Goal: Task Accomplishment & Management: Complete application form

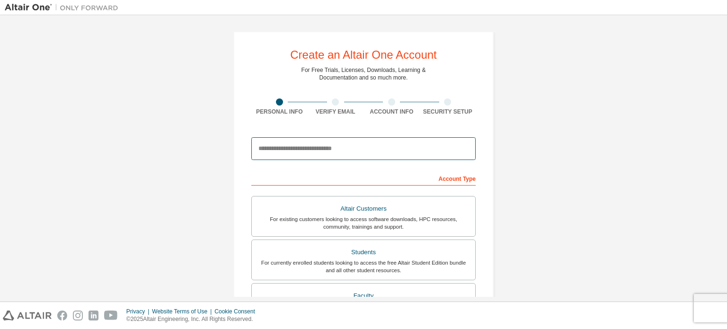
click at [318, 145] on input "email" at bounding box center [363, 148] width 224 height 23
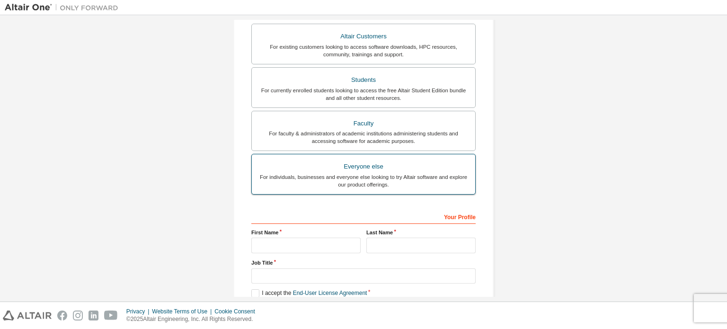
scroll to position [189, 0]
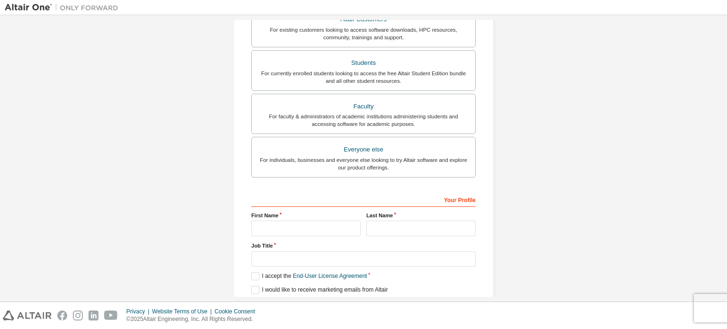
type input "**********"
click at [282, 228] on input "text" at bounding box center [305, 228] width 109 height 16
type input "*****"
click at [402, 224] on input "text" at bounding box center [420, 228] width 109 height 16
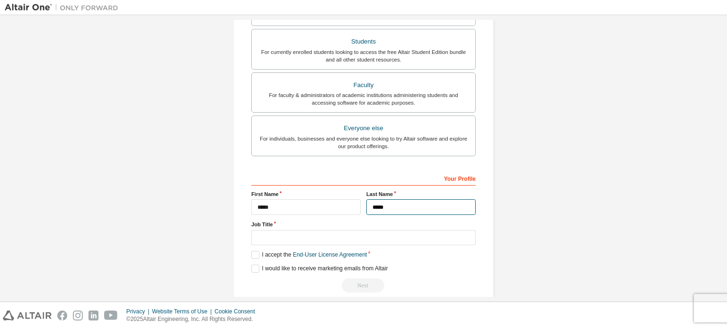
scroll to position [222, 0]
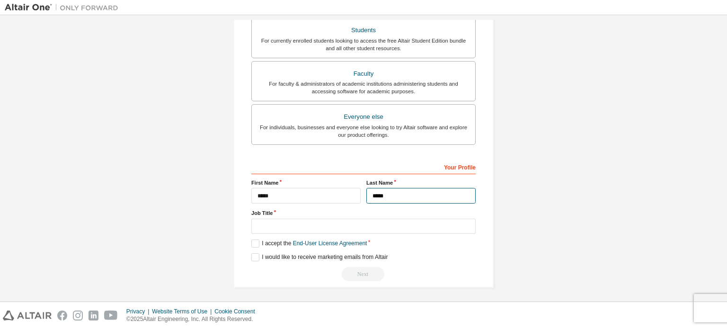
type input "*****"
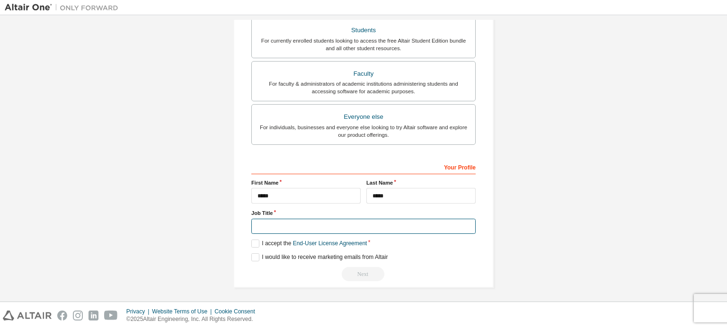
click at [305, 224] on input "text" at bounding box center [363, 227] width 224 height 16
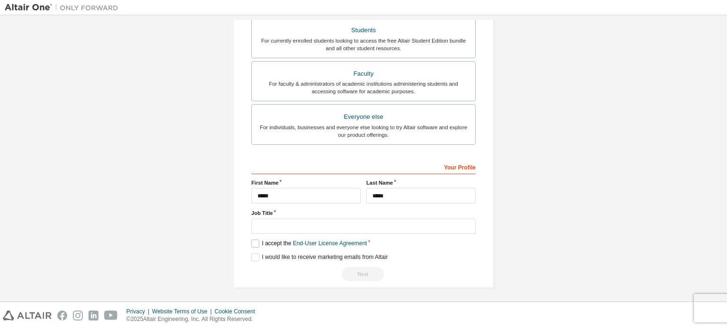
click at [252, 241] on label "I accept the End-User License Agreement" at bounding box center [308, 243] width 115 height 8
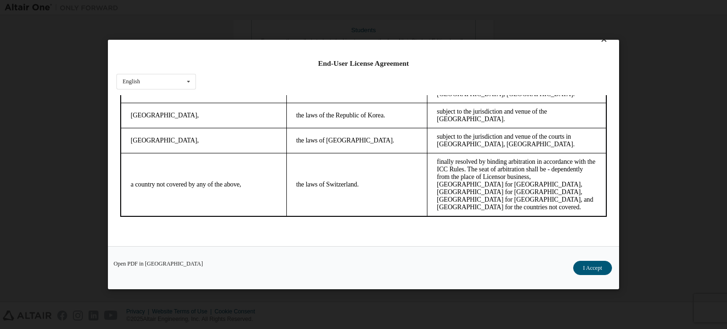
scroll to position [21, 0]
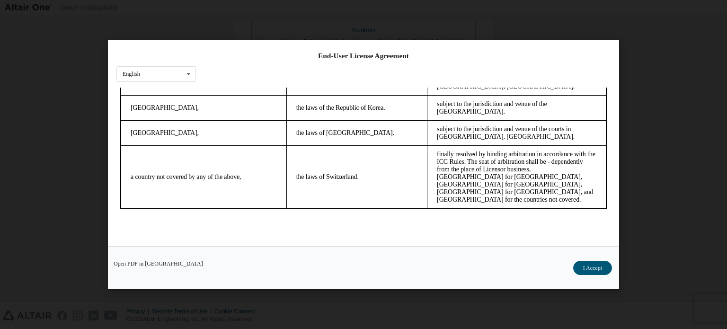
click at [596, 267] on button "I Accept" at bounding box center [592, 268] width 39 height 14
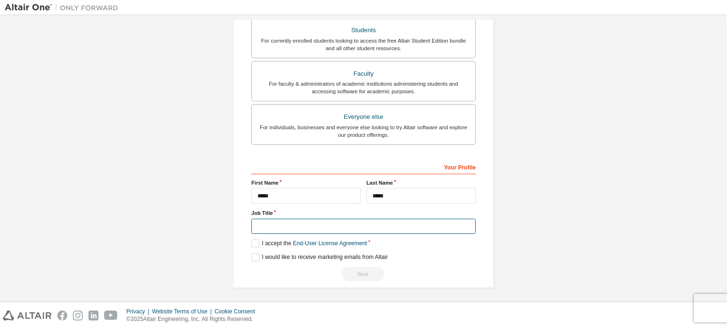
click at [263, 224] on input "text" at bounding box center [363, 227] width 224 height 16
type input "*******"
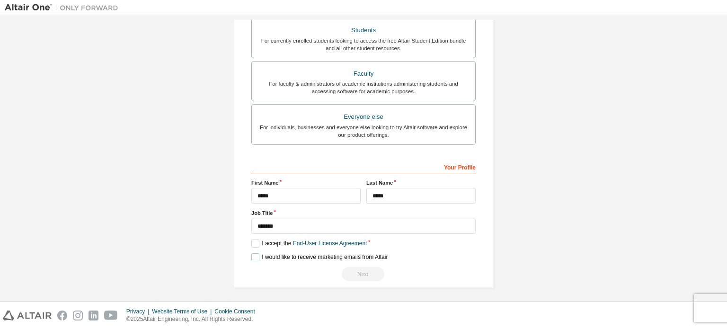
click at [254, 255] on label "I would like to receive marketing emails from Altair" at bounding box center [319, 257] width 136 height 8
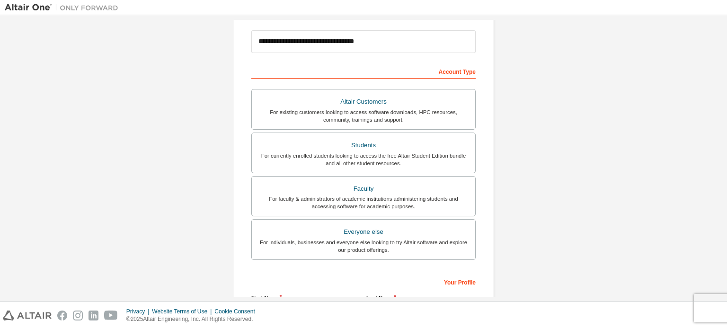
scroll to position [80, 0]
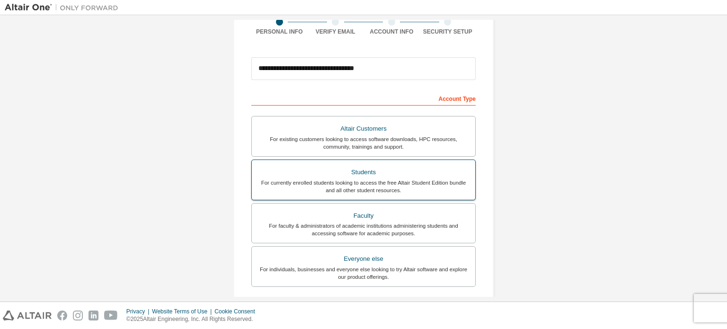
click at [361, 180] on div "For currently enrolled students looking to access the free Altair Student Editi…" at bounding box center [363, 186] width 212 height 15
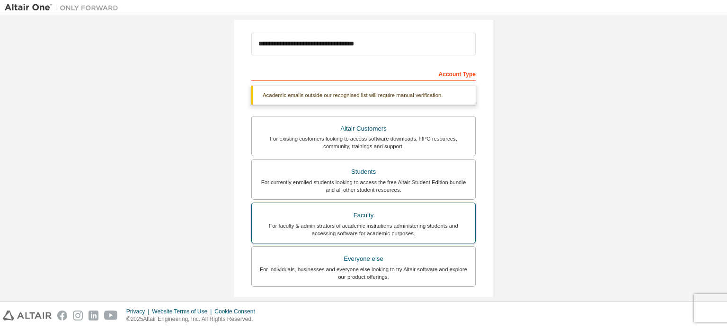
scroll to position [246, 0]
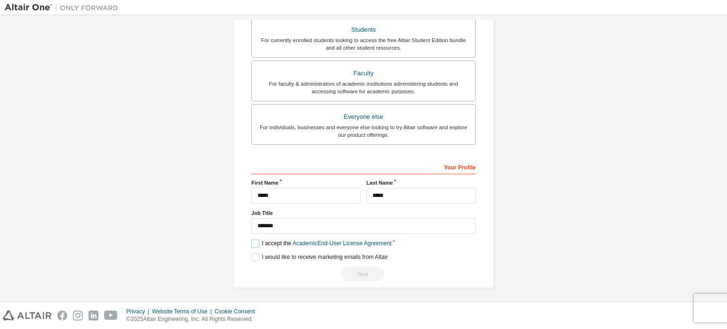
click at [254, 242] on label "I accept the Academic End-User License Agreement" at bounding box center [321, 243] width 140 height 8
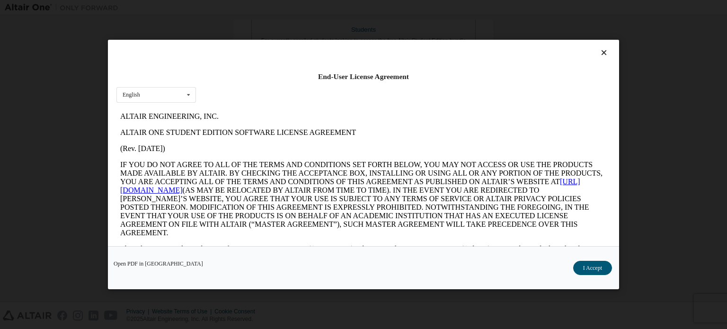
scroll to position [0, 0]
click at [595, 272] on button "I Accept" at bounding box center [592, 268] width 39 height 14
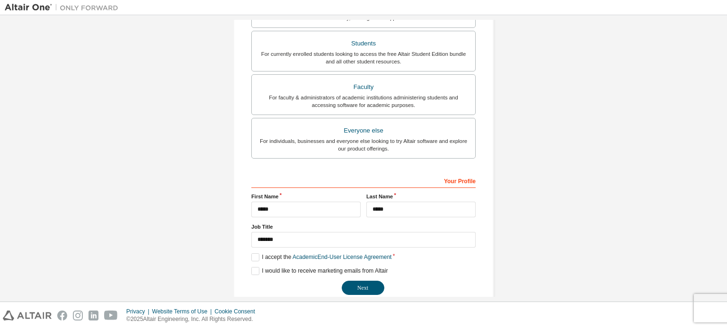
scroll to position [246, 0]
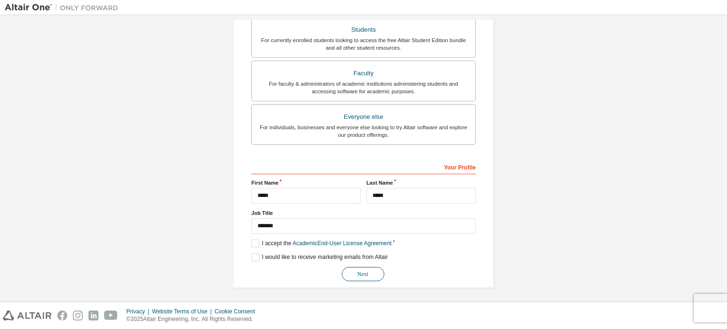
click at [359, 270] on button "Next" at bounding box center [363, 274] width 43 height 14
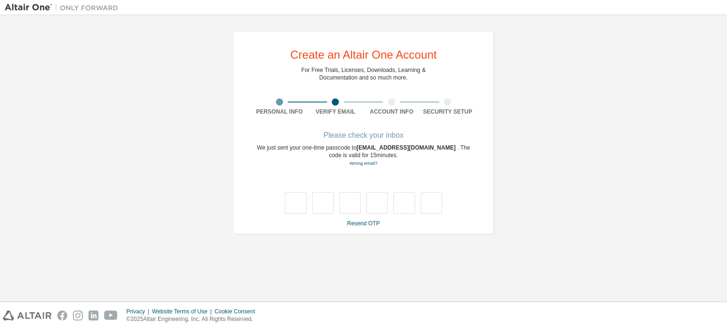
scroll to position [0, 0]
